Goal: Task Accomplishment & Management: Complete application form

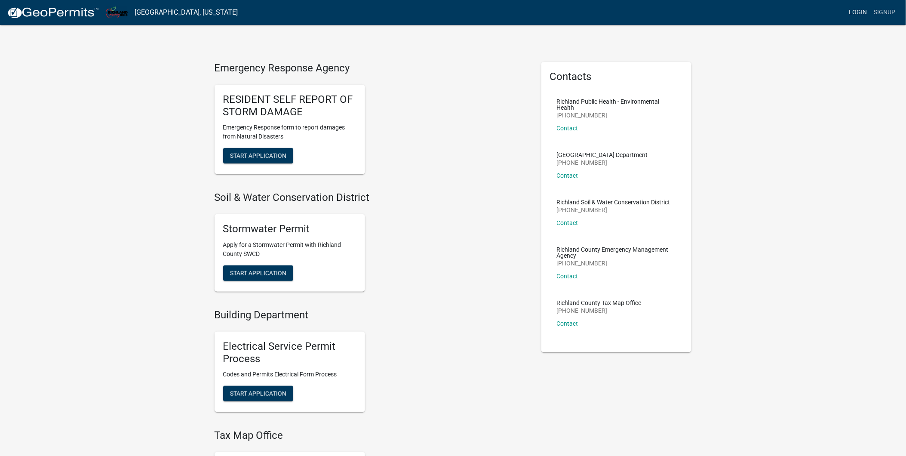
click at [858, 12] on link "Login" at bounding box center [857, 12] width 25 height 16
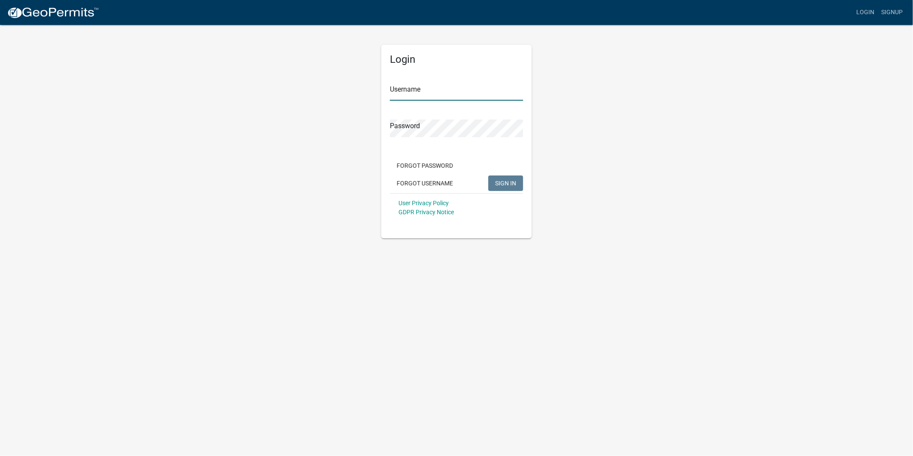
click at [444, 91] on input "Username" at bounding box center [456, 92] width 133 height 18
type input "gweigler"
click at [488, 175] on button "SIGN IN" at bounding box center [505, 182] width 35 height 15
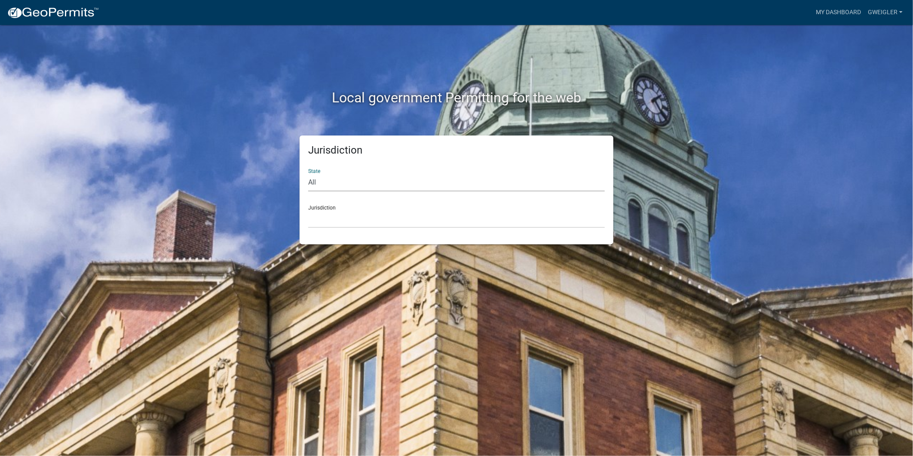
click at [315, 175] on select "All [US_STATE] [US_STATE] [US_STATE] [US_STATE] [US_STATE] [US_STATE] [US_STATE…" at bounding box center [456, 183] width 297 height 18
select select "[US_STATE]"
click at [308, 174] on select "All [US_STATE] [US_STATE] [US_STATE] [US_STATE] [US_STATE] [US_STATE] [US_STATE…" at bounding box center [456, 183] width 297 height 18
click at [309, 218] on select "[GEOGRAPHIC_DATA], [US_STATE]" at bounding box center [456, 219] width 297 height 18
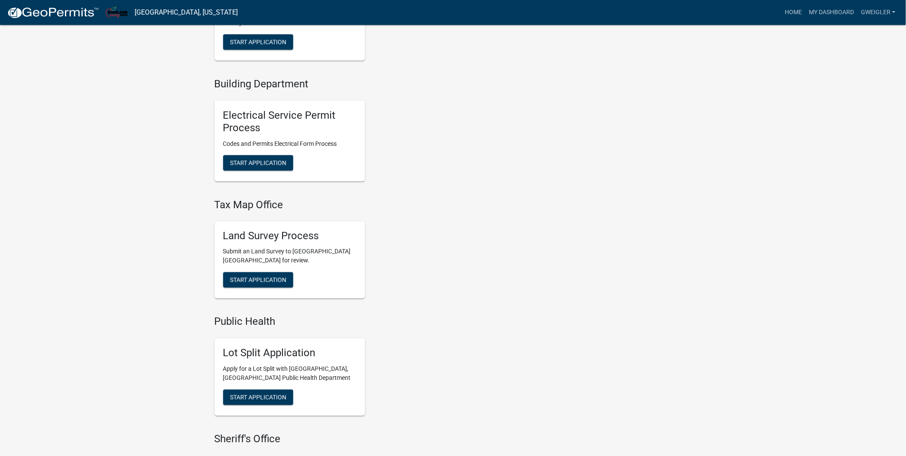
scroll to position [382, 0]
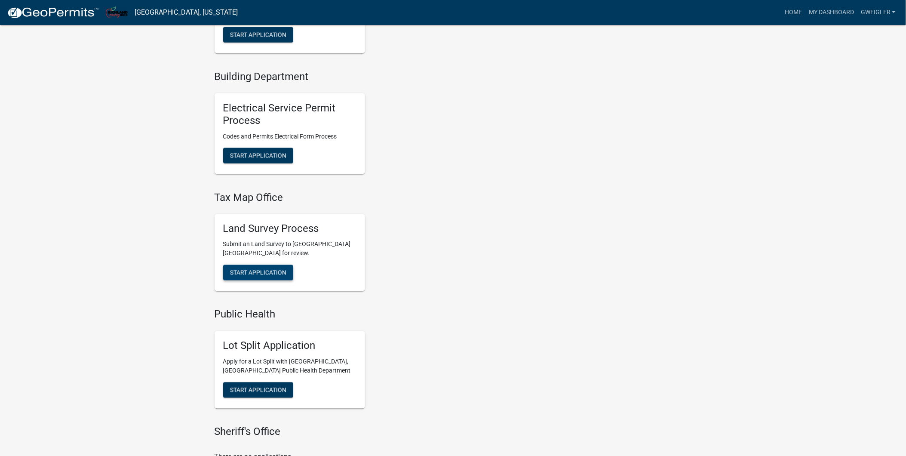
click at [250, 276] on span "Start Application" at bounding box center [258, 272] width 56 height 7
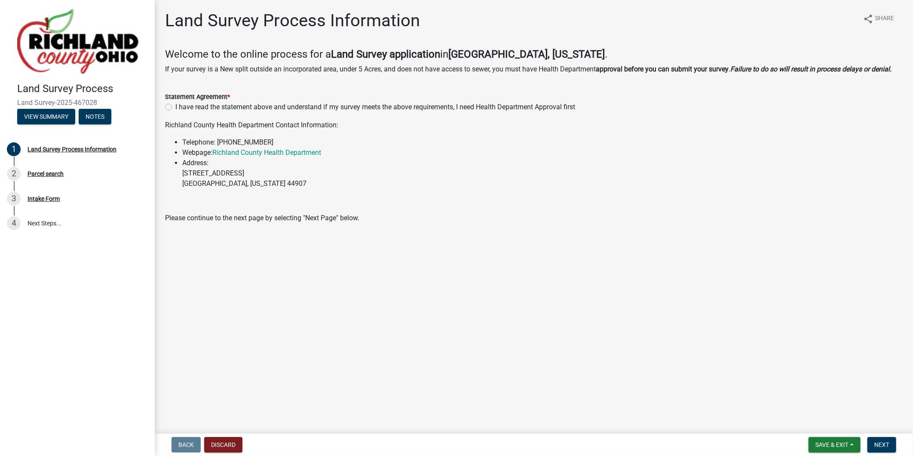
click at [175, 109] on label "I have read the statement above and understand if my survey meets the above req…" at bounding box center [375, 107] width 400 height 10
click at [175, 107] on input "I have read the statement above and understand if my survey meets the above req…" at bounding box center [178, 105] width 6 height 6
radio input "true"
click at [894, 443] on button "Next" at bounding box center [881, 444] width 29 height 15
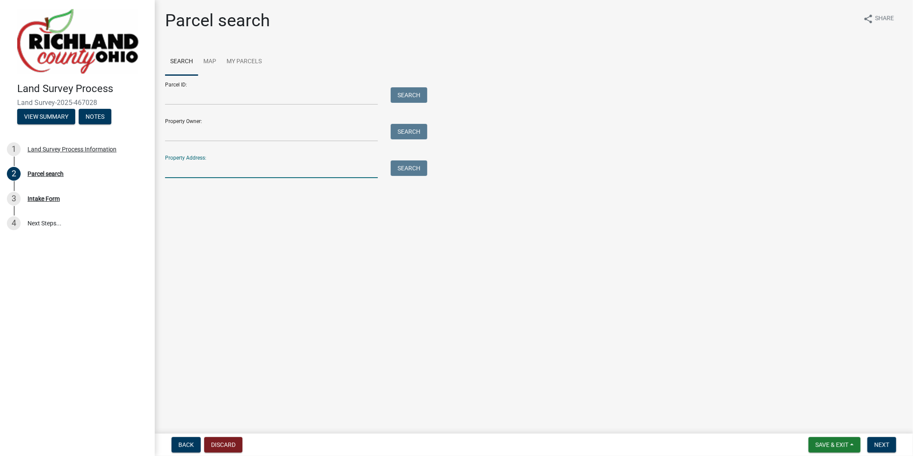
click at [200, 173] on input "Property Address:" at bounding box center [271, 169] width 213 height 18
type input "39 prospect"
click at [413, 167] on button "Search" at bounding box center [409, 167] width 37 height 15
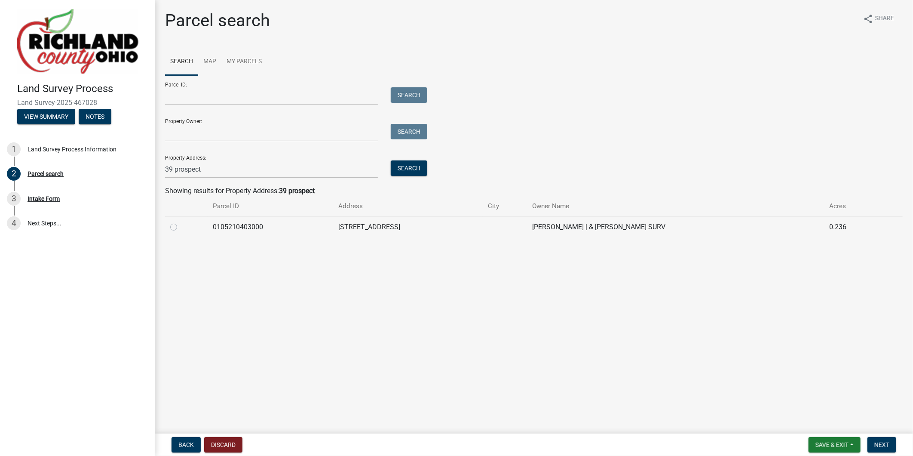
click at [168, 224] on td at bounding box center [186, 226] width 43 height 21
click at [181, 222] on label at bounding box center [181, 222] width 0 height 0
click at [181, 227] on input "radio" at bounding box center [184, 225] width 6 height 6
radio input "true"
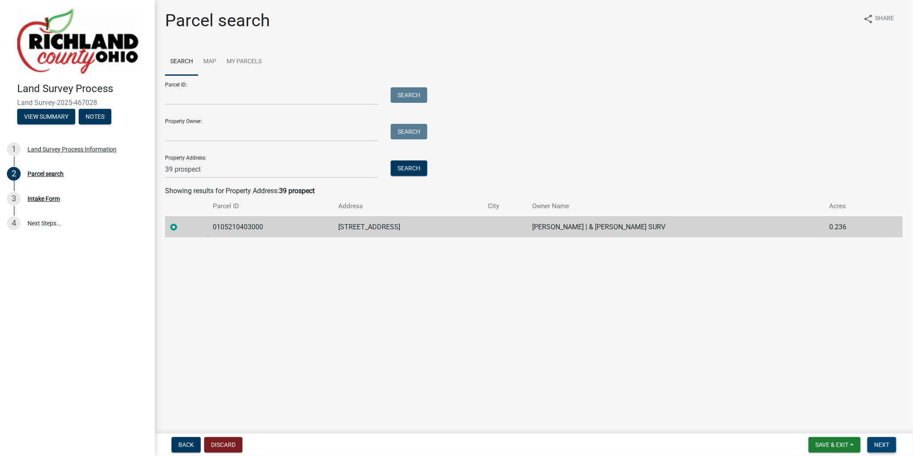
click at [887, 444] on span "Next" at bounding box center [881, 444] width 15 height 7
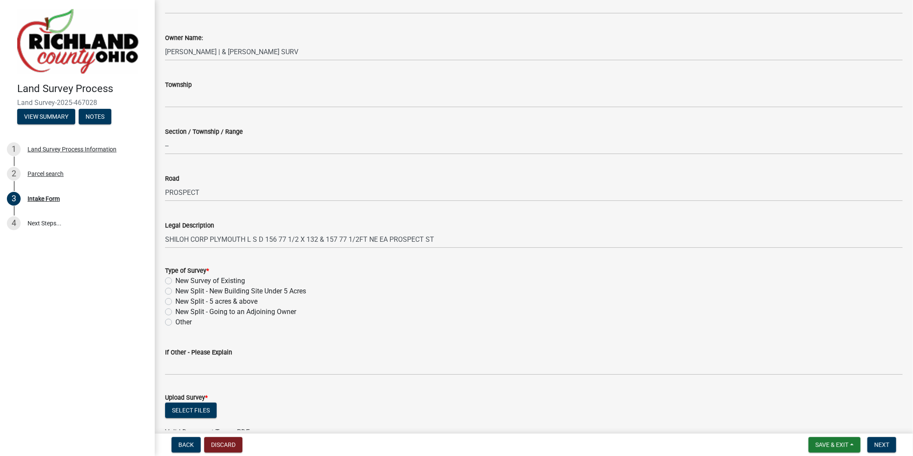
scroll to position [191, 0]
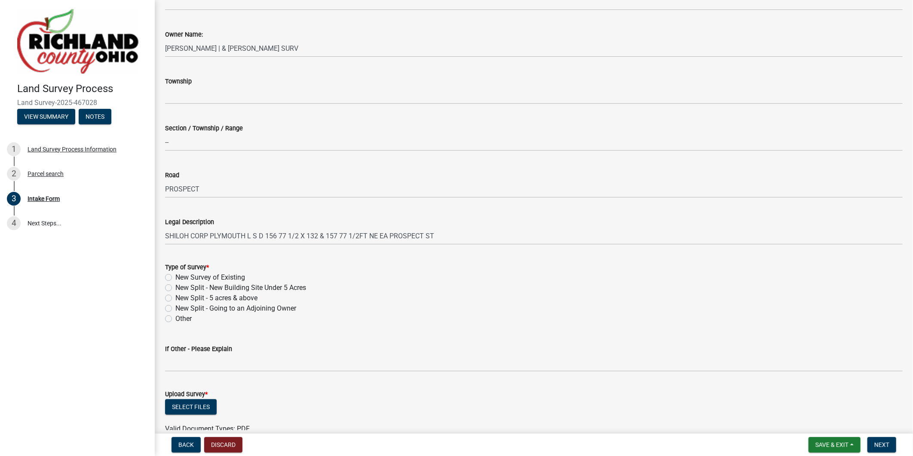
click at [175, 276] on label "New Survey of Existing" at bounding box center [210, 277] width 70 height 10
click at [175, 276] on input "New Survey of Existing" at bounding box center [178, 275] width 6 height 6
radio input "true"
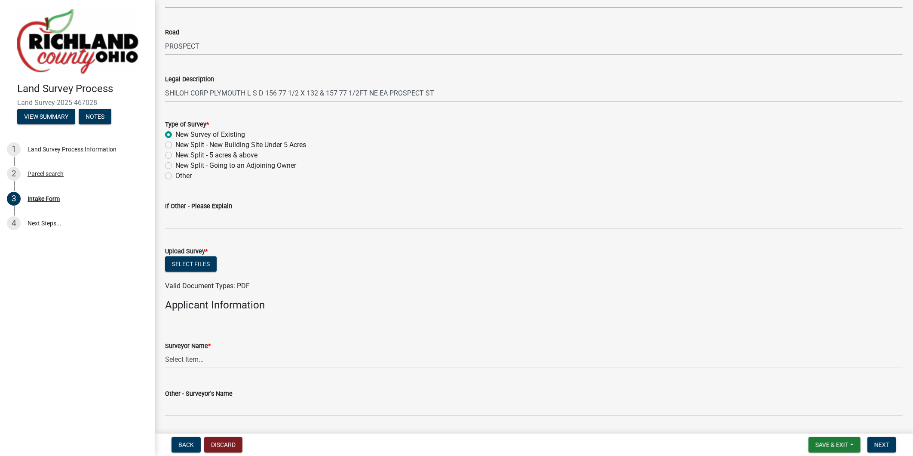
scroll to position [334, 0]
click at [178, 266] on button "Select files" at bounding box center [191, 263] width 52 height 15
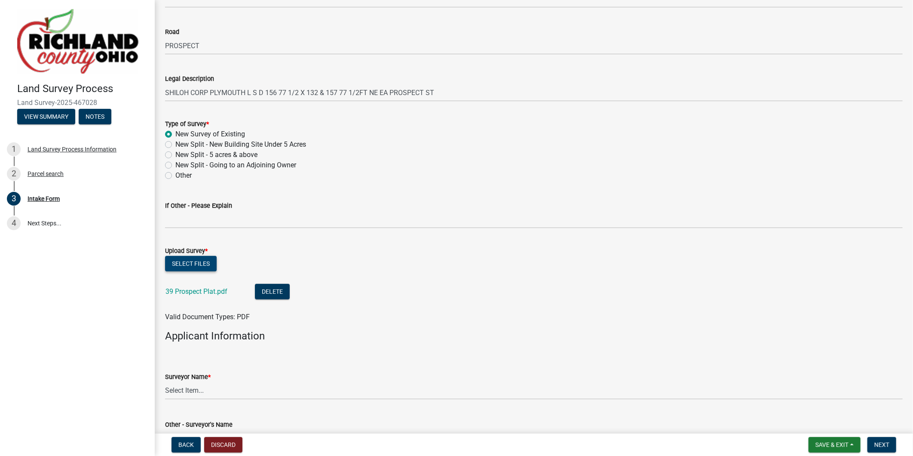
click at [203, 260] on button "Select files" at bounding box center [191, 263] width 52 height 15
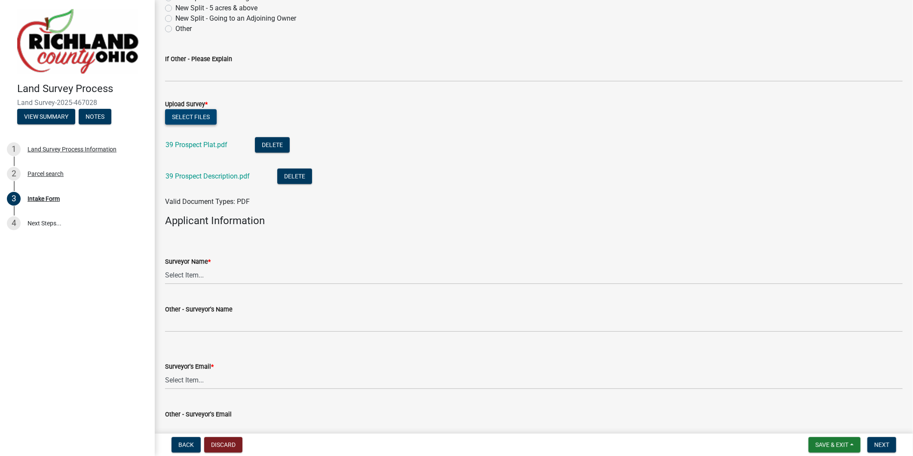
scroll to position [525, 0]
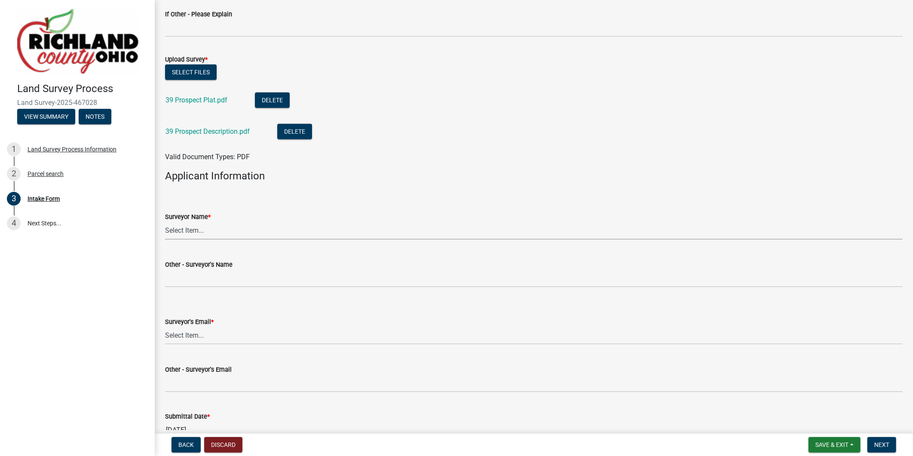
click at [215, 231] on select "Select Item... [PERSON_NAME], [PERSON_NAME], [PERSON_NAME], [PERSON_NAME], [PER…" at bounding box center [534, 231] width 738 height 18
click at [165, 222] on select "Select Item... [PERSON_NAME], [PERSON_NAME], [PERSON_NAME], [PERSON_NAME], [PER…" at bounding box center [534, 231] width 738 height 18
select select "7fabaec3-2977-4668-abb4-d28b5852cb3e"
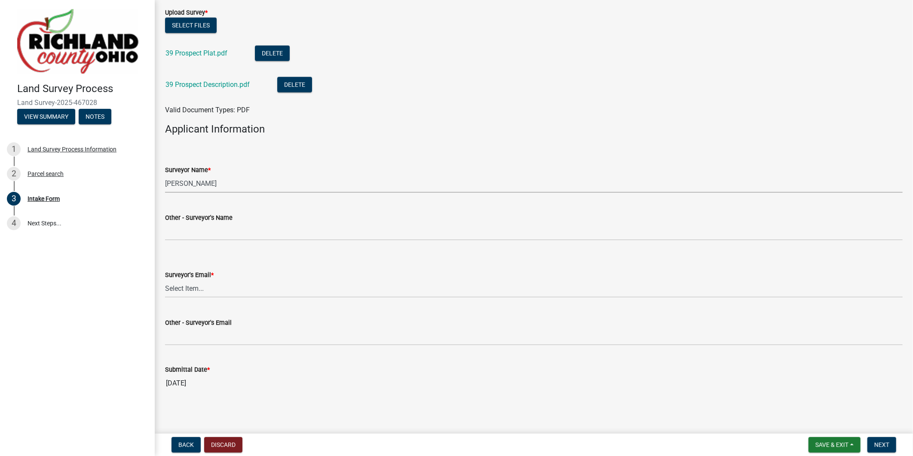
scroll to position [574, 0]
click at [204, 288] on select "Select Item... [EMAIL_ADDRESS][DOMAIN_NAME] [EMAIL_ADDRESS][DOMAIN_NAME] [EMAIL…" at bounding box center [534, 287] width 738 height 18
click at [165, 278] on select "Select Item... [EMAIL_ADDRESS][DOMAIN_NAME] [EMAIL_ADDRESS][DOMAIN_NAME] [EMAIL…" at bounding box center [534, 287] width 738 height 18
select select "7fe9029c-bf0f-4a21-94ba-14899ef87405"
click at [879, 444] on span "Next" at bounding box center [881, 444] width 15 height 7
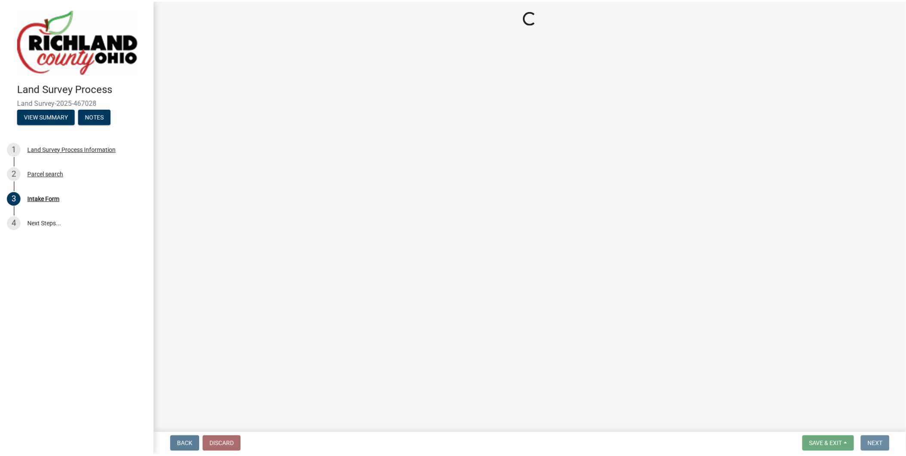
scroll to position [0, 0]
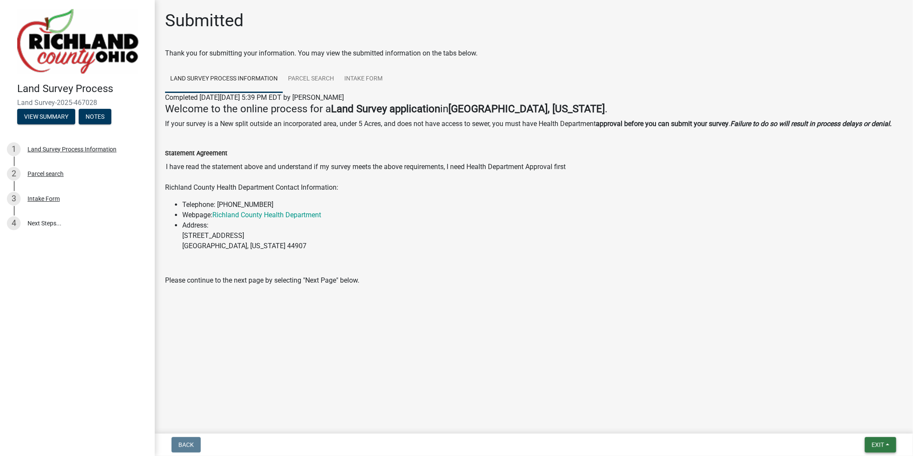
click at [886, 444] on button "Exit" at bounding box center [880, 444] width 31 height 15
click at [866, 423] on button "Save & Exit" at bounding box center [861, 422] width 69 height 21
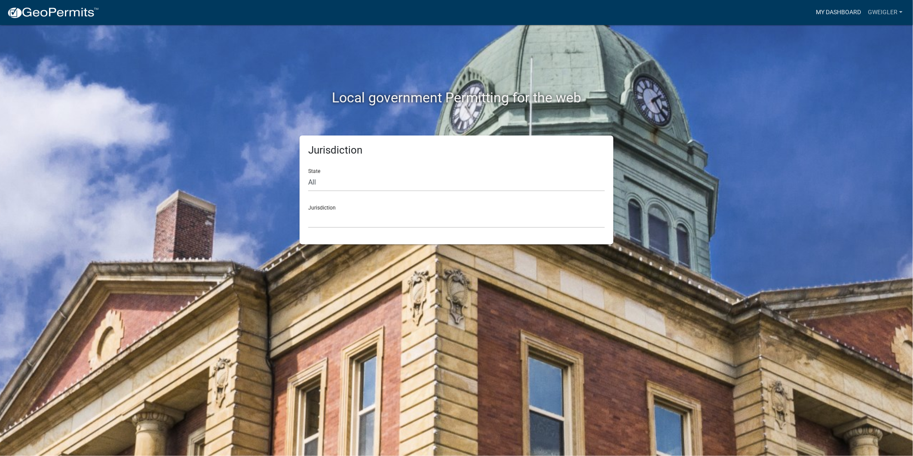
click at [835, 14] on link "My Dashboard" at bounding box center [838, 12] width 52 height 16
